Goal: Task Accomplishment & Management: Complete application form

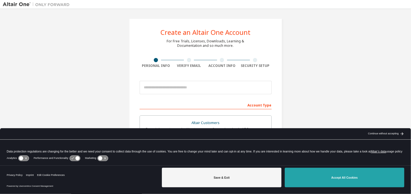
click at [350, 174] on button "Accept All Cookies" at bounding box center [345, 178] width 120 height 20
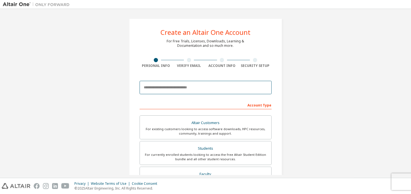
click at [185, 91] on input "email" at bounding box center [206, 87] width 132 height 13
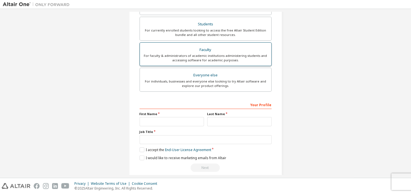
scroll to position [29, 0]
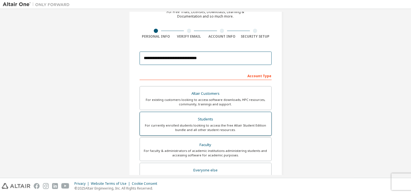
type input "**********"
click at [204, 120] on div "Students" at bounding box center [205, 119] width 125 height 8
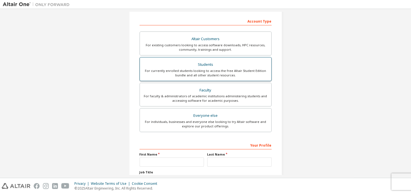
scroll to position [130, 0]
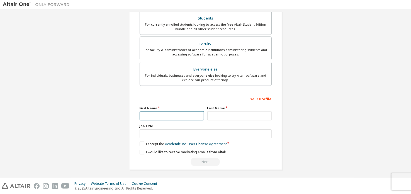
click at [171, 112] on input "text" at bounding box center [172, 115] width 64 height 9
type input "*******"
click at [216, 110] on div "Last Name" at bounding box center [240, 113] width 68 height 14
click at [214, 114] on input "text" at bounding box center [239, 115] width 64 height 9
type input "*********"
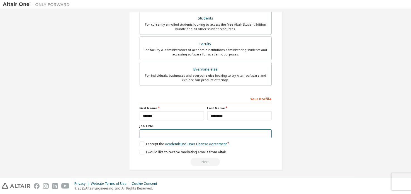
click at [191, 129] on input "text" at bounding box center [206, 133] width 132 height 9
click at [204, 159] on div "Next" at bounding box center [206, 162] width 132 height 8
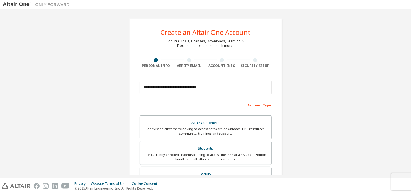
scroll to position [35, 0]
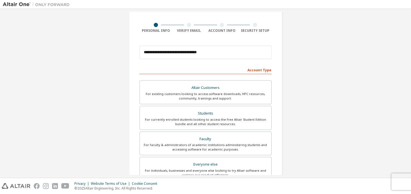
click at [188, 26] on div at bounding box center [189, 25] width 4 height 4
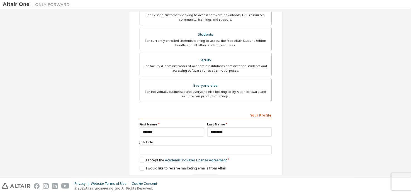
scroll to position [130, 0]
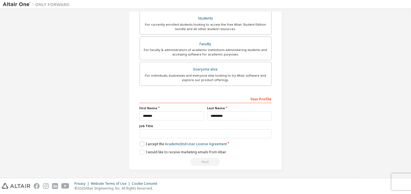
click at [144, 143] on label "I accept the Academic End-User License Agreement" at bounding box center [183, 144] width 87 height 5
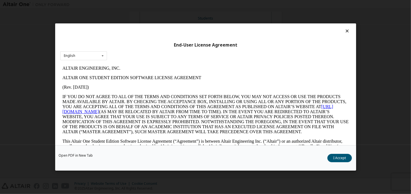
scroll to position [0, 0]
click at [342, 158] on button "I Accept" at bounding box center [339, 158] width 25 height 8
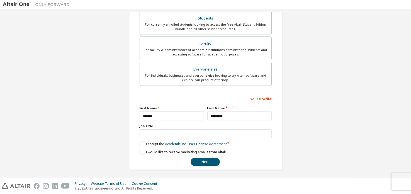
click at [140, 153] on label "I would like to receive marketing emails from Altair" at bounding box center [183, 152] width 87 height 5
click at [201, 159] on button "Next" at bounding box center [205, 162] width 29 height 8
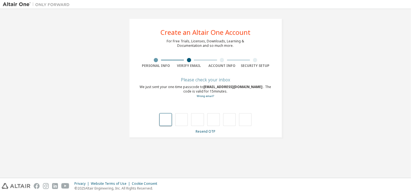
type input "*"
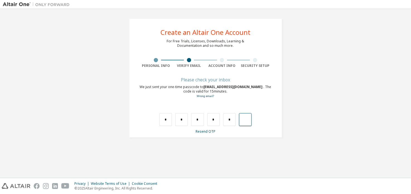
type input "*"
